Goal: Task Accomplishment & Management: Complete application form

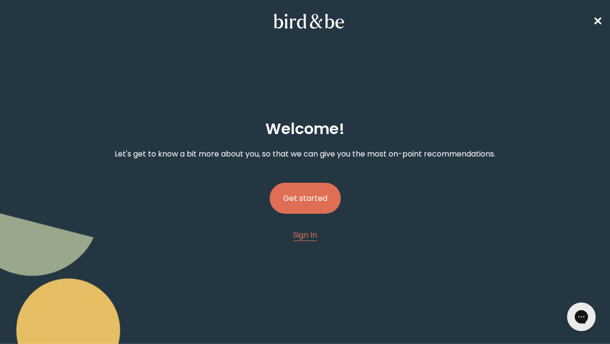
click at [315, 209] on button "Get started" at bounding box center [305, 198] width 71 height 31
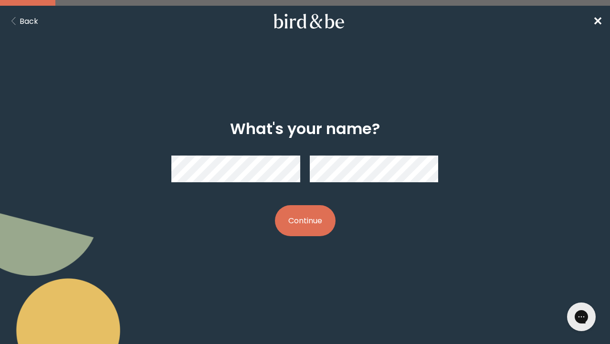
click at [322, 227] on button "Continue" at bounding box center [305, 220] width 61 height 31
click at [330, 219] on button "Continue" at bounding box center [305, 220] width 61 height 31
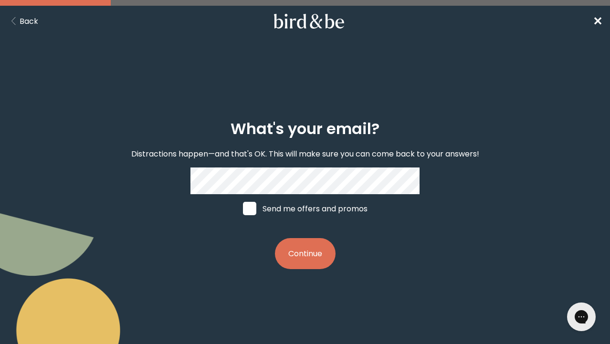
click at [296, 256] on button "Continue" at bounding box center [305, 253] width 61 height 31
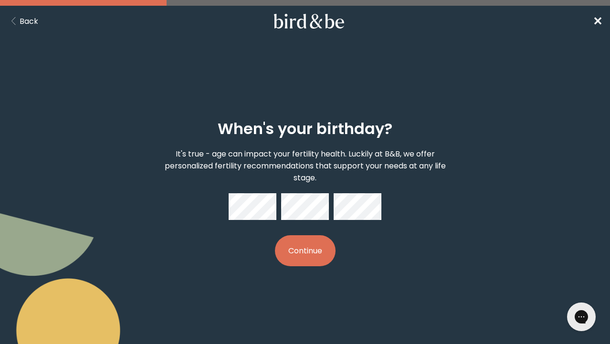
click at [304, 257] on button "Continue" at bounding box center [305, 251] width 61 height 31
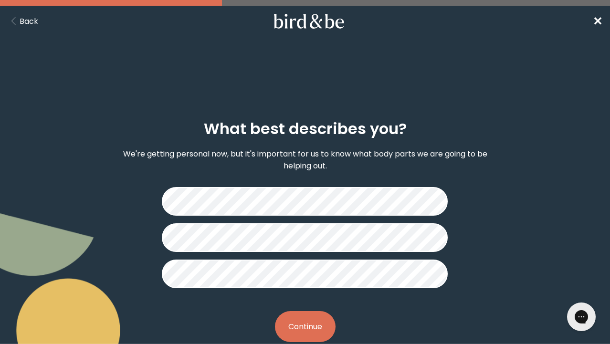
scroll to position [20, 0]
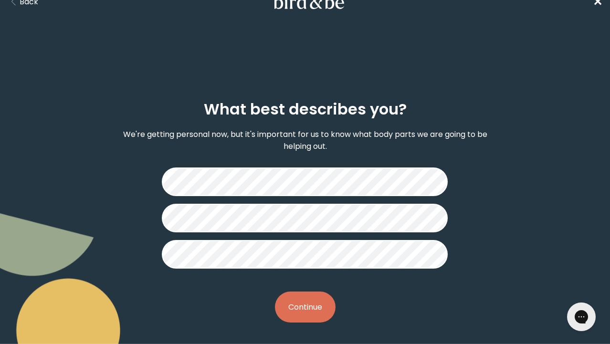
click at [308, 308] on button "Continue" at bounding box center [305, 307] width 61 height 31
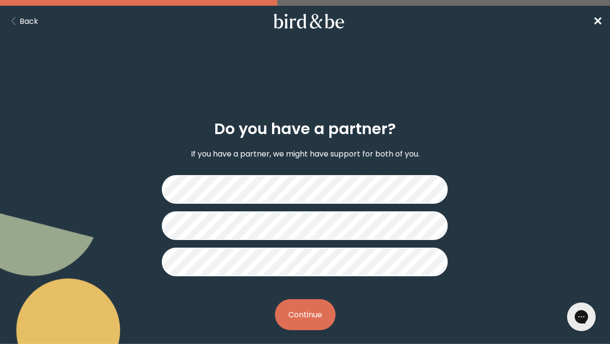
click at [310, 314] on button "Continue" at bounding box center [305, 315] width 61 height 31
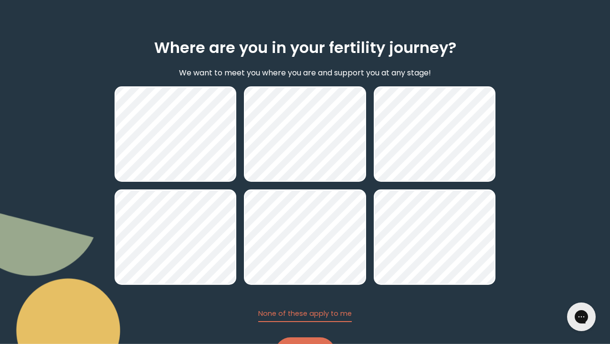
scroll to position [128, 0]
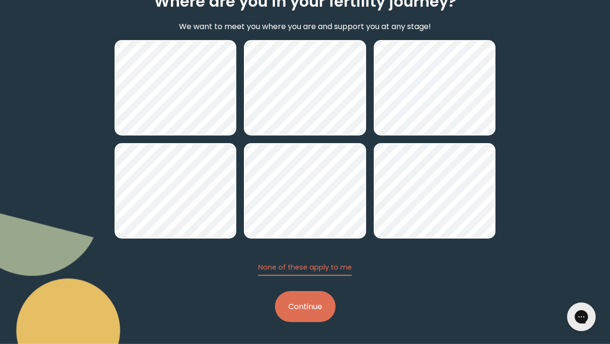
click at [314, 303] on button "Continue" at bounding box center [305, 306] width 61 height 31
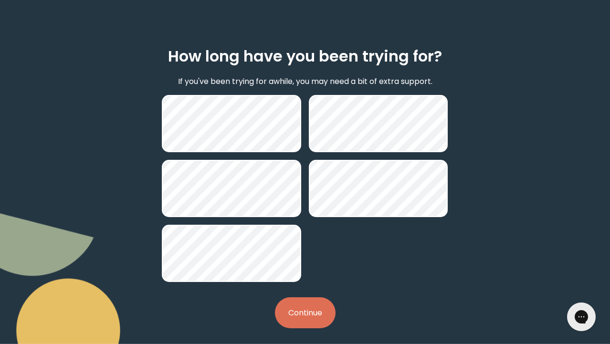
scroll to position [79, 0]
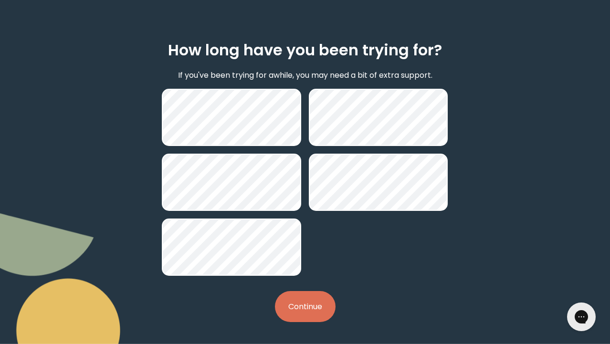
click at [306, 307] on button "Continue" at bounding box center [305, 306] width 61 height 31
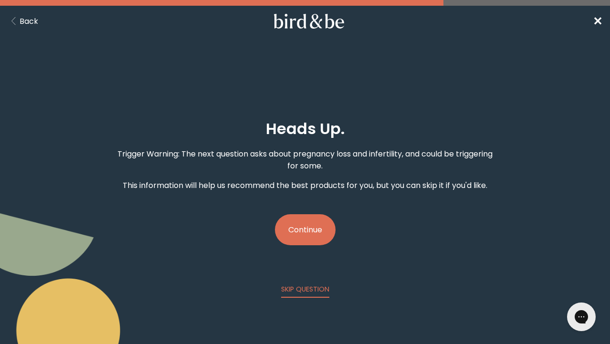
click at [305, 231] on button "Continue" at bounding box center [305, 229] width 61 height 31
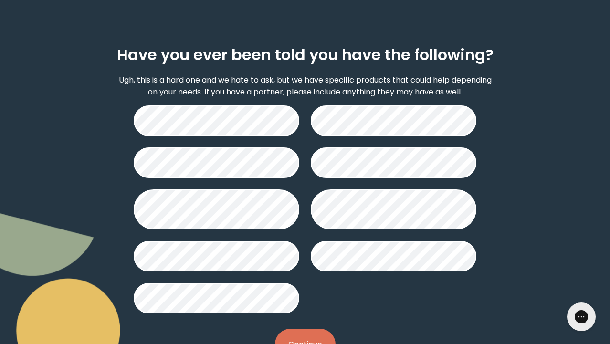
scroll to position [75, 0]
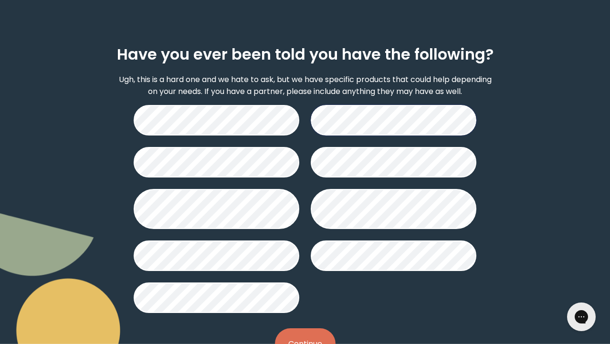
click at [315, 337] on button "Continue" at bounding box center [305, 344] width 61 height 31
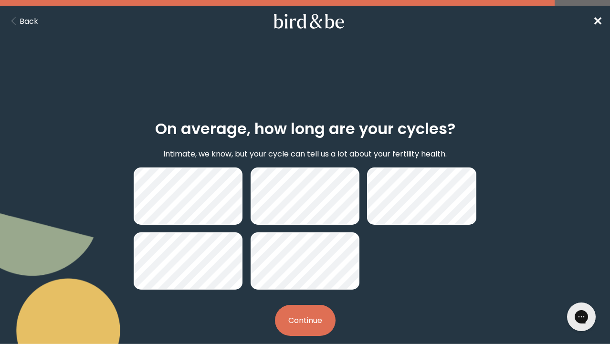
scroll to position [14, 0]
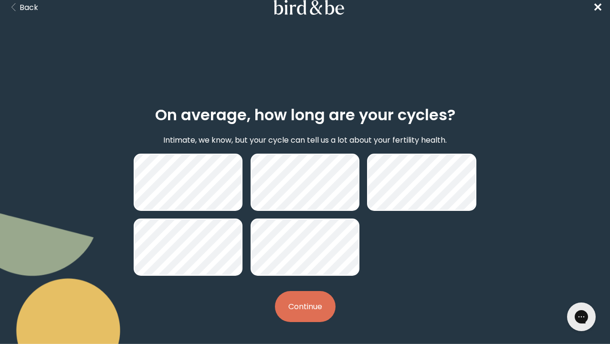
click at [310, 310] on button "Continue" at bounding box center [305, 306] width 61 height 31
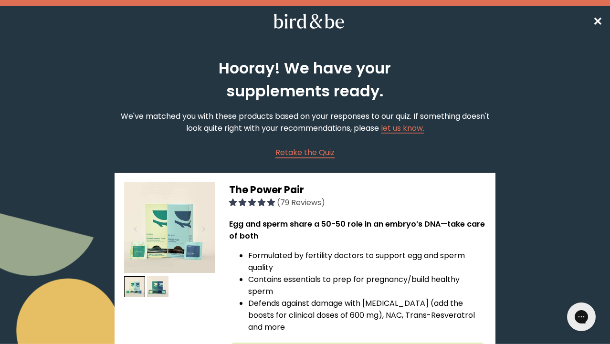
click at [599, 19] on span "✕" at bounding box center [598, 21] width 10 height 16
